Goal: Obtain resource: Obtain resource

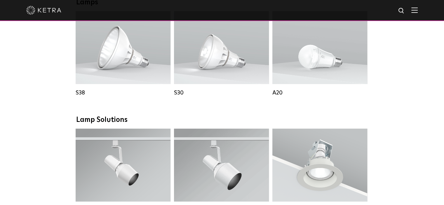
scroll to position [442, 0]
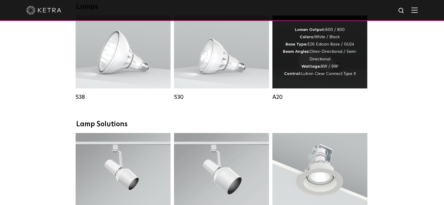
click at [359, 68] on div "Lumen Output: 600 / 800 Colors: White / Black Base Type: E26 Edison Base / GU24…" at bounding box center [319, 51] width 95 height 73
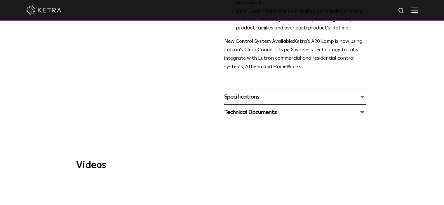
scroll to position [267, 0]
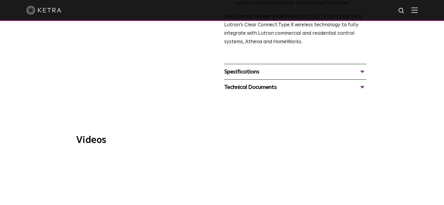
click at [347, 83] on div "Technical Documents" at bounding box center [295, 87] width 142 height 9
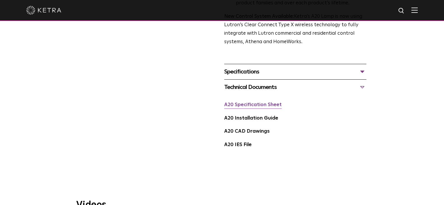
click at [270, 102] on link "A20 Specification Sheet" at bounding box center [252, 104] width 57 height 5
